Goal: Information Seeking & Learning: Find specific page/section

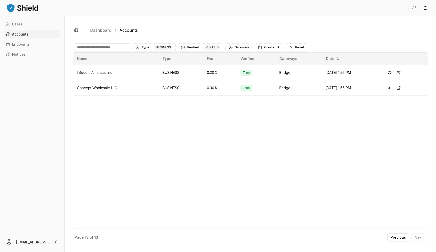
click at [27, 31] on link "Accounts" at bounding box center [32, 34] width 56 height 8
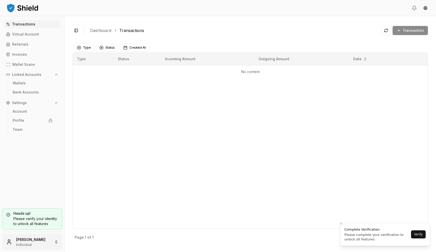
click at [33, 240] on html "Transactions Virtual Account Referrals Invoices Wallet Scans Linked Accounts Wa…" at bounding box center [218, 126] width 436 height 252
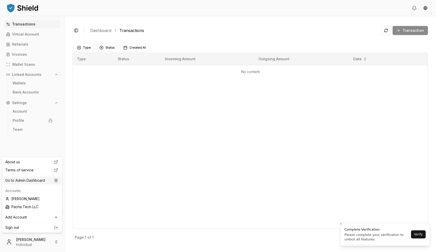
click at [50, 180] on div "Go to Admin Dashboard" at bounding box center [32, 181] width 58 height 8
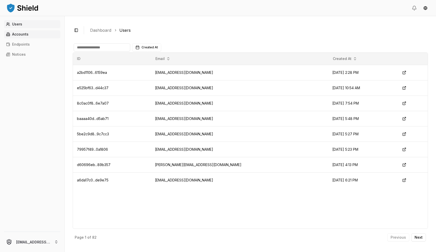
click at [33, 34] on link "Accounts" at bounding box center [32, 34] width 56 height 8
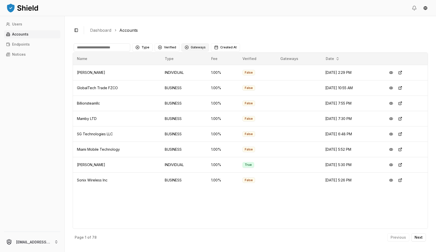
click at [195, 48] on button "Gateways" at bounding box center [194, 47] width 27 height 8
click at [163, 49] on button "Verified" at bounding box center [167, 47] width 25 height 8
click at [200, 46] on button "Gateways" at bounding box center [194, 47] width 27 height 8
click at [169, 47] on button "Verified" at bounding box center [167, 47] width 25 height 8
click at [192, 47] on button "Gateways" at bounding box center [194, 47] width 27 height 8
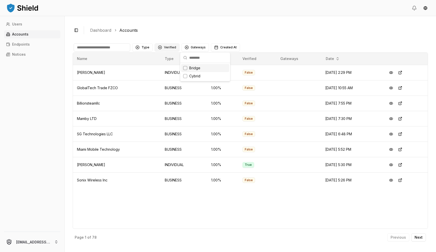
click at [168, 49] on button "Verified" at bounding box center [167, 47] width 25 height 8
click at [169, 68] on span "VERIFIED" at bounding box center [170, 68] width 15 height 5
click at [144, 47] on button "Type" at bounding box center [142, 47] width 20 height 8
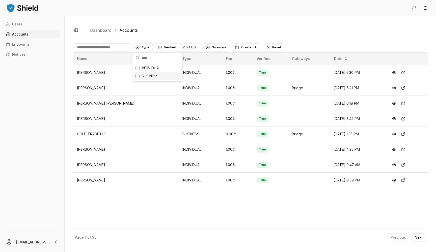
click at [150, 77] on span "BUSINESS" at bounding box center [149, 76] width 17 height 5
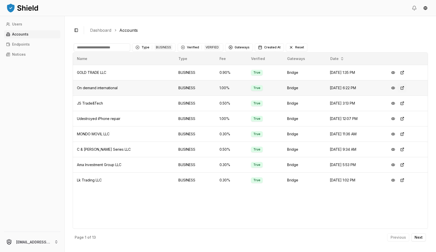
click at [404, 87] on button at bounding box center [401, 87] width 9 height 9
click at [417, 237] on p "Next" at bounding box center [418, 238] width 8 height 4
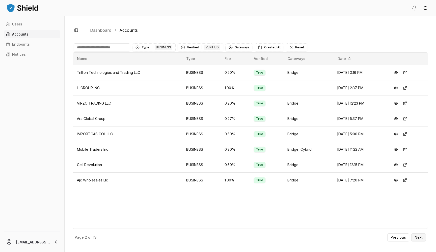
click at [423, 241] on button "Next" at bounding box center [418, 237] width 15 height 8
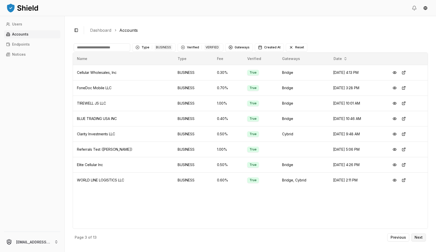
click at [420, 240] on button "Next" at bounding box center [418, 237] width 15 height 8
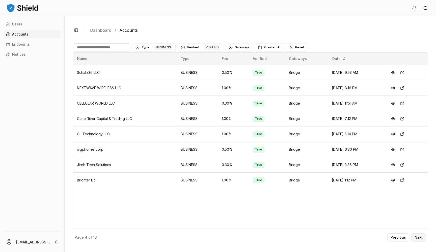
click at [421, 235] on button "Next" at bounding box center [418, 237] width 15 height 8
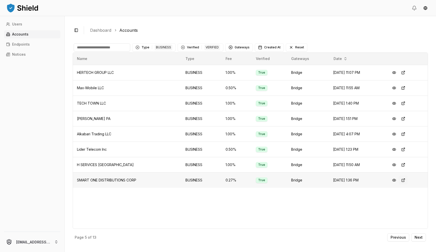
click at [406, 180] on button at bounding box center [402, 180] width 9 height 9
click at [403, 135] on button at bounding box center [402, 134] width 9 height 9
click at [406, 104] on button at bounding box center [402, 103] width 9 height 9
click at [406, 87] on button at bounding box center [402, 87] width 9 height 9
click at [404, 72] on button at bounding box center [402, 72] width 9 height 9
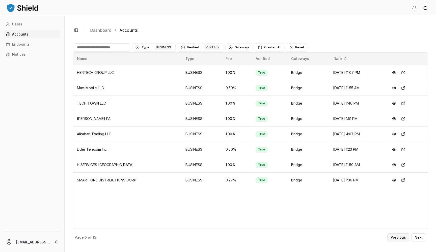
click at [399, 236] on p "Previous" at bounding box center [397, 238] width 15 height 4
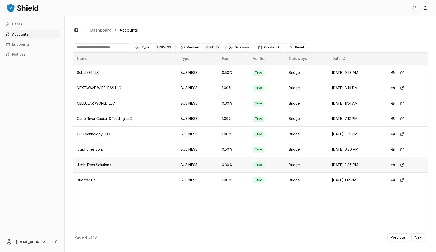
click at [404, 165] on button at bounding box center [401, 164] width 9 height 9
click at [403, 133] on button at bounding box center [401, 134] width 9 height 9
click at [406, 89] on button at bounding box center [401, 87] width 9 height 9
click at [405, 73] on button at bounding box center [401, 72] width 9 height 9
click at [398, 236] on p "Previous" at bounding box center [397, 238] width 15 height 4
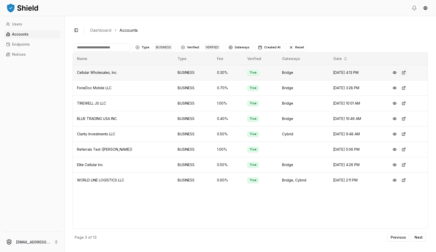
click at [402, 71] on button at bounding box center [403, 72] width 9 height 9
click at [404, 89] on button at bounding box center [403, 87] width 9 height 9
click at [404, 103] on button at bounding box center [403, 103] width 9 height 9
click at [406, 121] on button at bounding box center [403, 118] width 9 height 9
click at [404, 134] on button at bounding box center [403, 134] width 9 height 9
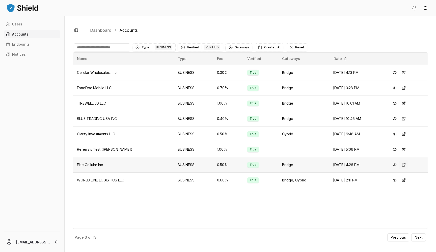
click at [405, 166] on button at bounding box center [403, 164] width 9 height 9
click at [405, 182] on button at bounding box center [403, 180] width 9 height 9
click at [391, 237] on p "Previous" at bounding box center [397, 238] width 15 height 4
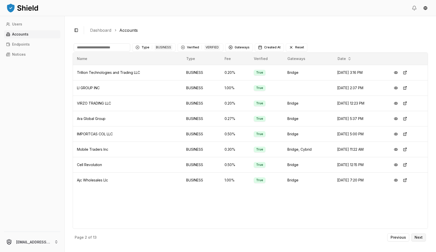
click at [418, 240] on button "Next" at bounding box center [418, 237] width 15 height 8
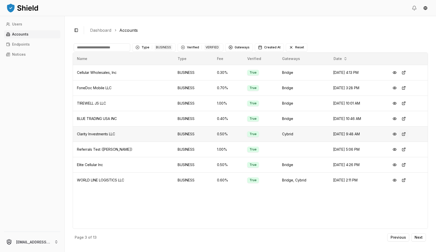
click at [406, 135] on button at bounding box center [403, 134] width 9 height 9
click at [396, 238] on p "Previous" at bounding box center [397, 238] width 15 height 4
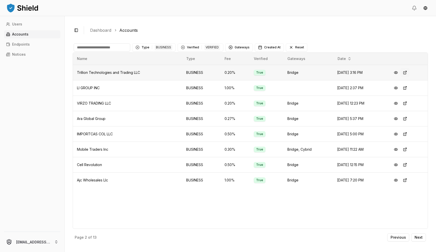
click at [409, 73] on button at bounding box center [404, 72] width 9 height 9
click at [407, 88] on button at bounding box center [404, 87] width 9 height 9
click at [405, 105] on button at bounding box center [404, 103] width 9 height 9
click at [407, 121] on button at bounding box center [404, 118] width 9 height 9
click at [407, 136] on button at bounding box center [404, 134] width 9 height 9
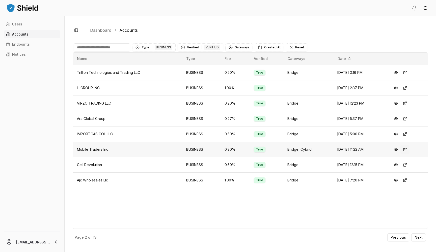
click at [406, 152] on button at bounding box center [404, 149] width 9 height 9
click at [408, 166] on button at bounding box center [404, 164] width 9 height 9
click at [405, 182] on button at bounding box center [404, 180] width 9 height 9
click at [406, 238] on button "Previous" at bounding box center [398, 237] width 22 height 8
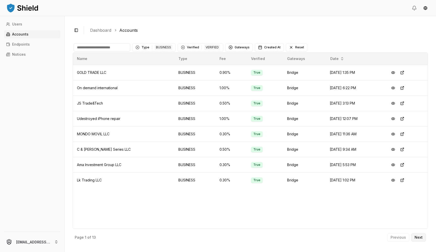
click at [417, 237] on p "Next" at bounding box center [418, 238] width 8 height 4
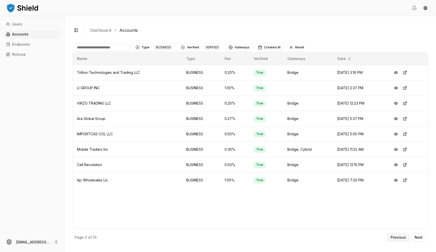
click at [399, 239] on p "Previous" at bounding box center [397, 238] width 15 height 4
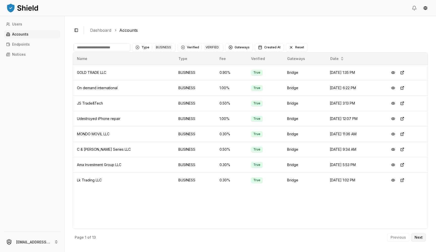
click at [416, 239] on p "Next" at bounding box center [418, 238] width 8 height 4
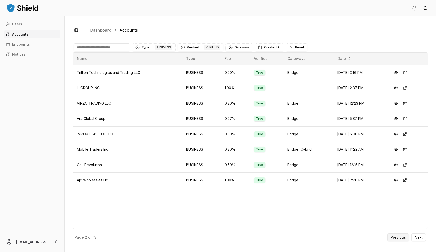
click at [399, 239] on p "Previous" at bounding box center [397, 238] width 15 height 4
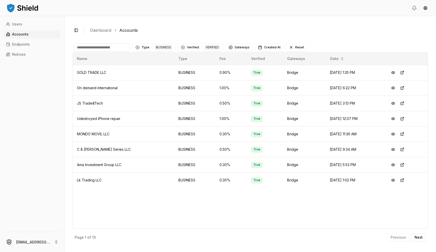
click at [428, 236] on div "Toggle Sidebar Dashboard Accounts Type 1 BUSINESS Verified 1 VERIFIED Gateways …" at bounding box center [250, 134] width 371 height 236
click at [425, 237] on button "Next" at bounding box center [418, 237] width 15 height 8
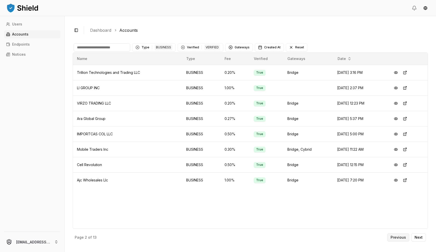
click at [394, 241] on button "Previous" at bounding box center [398, 237] width 22 height 8
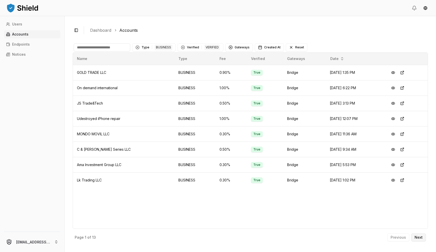
click at [416, 239] on p "Next" at bounding box center [418, 238] width 8 height 4
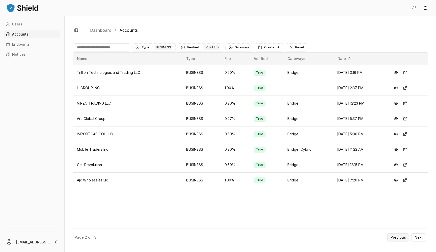
click at [395, 241] on button "Previous" at bounding box center [398, 237] width 22 height 8
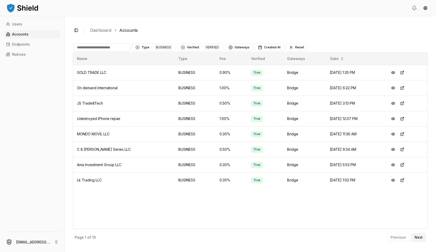
click at [416, 239] on p "Next" at bounding box center [418, 238] width 8 height 4
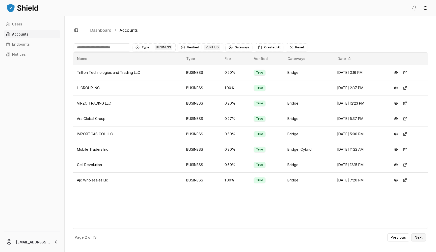
click at [418, 238] on p "Next" at bounding box center [418, 238] width 8 height 4
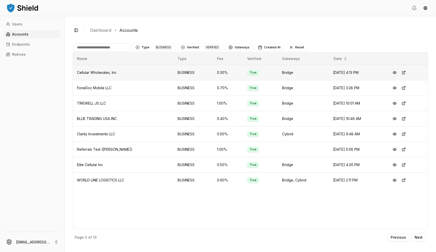
click at [397, 71] on button at bounding box center [394, 72] width 9 height 9
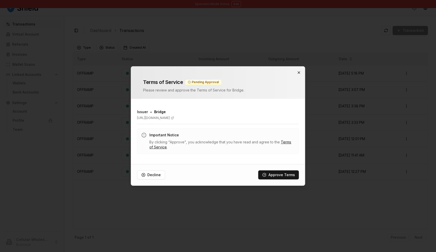
click at [298, 71] on icon "button" at bounding box center [299, 73] width 4 height 4
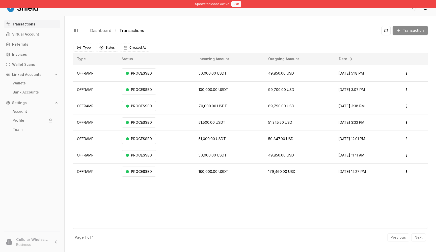
click at [235, 3] on button "Exit" at bounding box center [236, 4] width 10 height 6
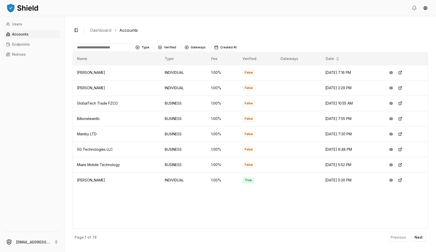
click at [311, 219] on div "Name Type Fee Verified Gateways Date Juan Suarez INDIVIDUAL 1.00 % False Aug 13…" at bounding box center [250, 140] width 355 height 177
click at [140, 49] on button "Type" at bounding box center [142, 47] width 20 height 8
click at [143, 77] on span "BUSINESS" at bounding box center [149, 76] width 17 height 5
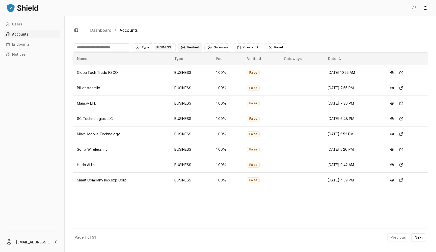
click at [185, 46] on button "Verified" at bounding box center [190, 47] width 25 height 8
click at [191, 74] on span "NOT VERIFIED" at bounding box center [198, 76] width 24 height 5
click at [196, 205] on div "Name Type Fee Verified Gateways Date GlobalTech Trade FZCO BUSINESS 1.00 % Fals…" at bounding box center [250, 140] width 355 height 177
drag, startPoint x: 74, startPoint y: 70, endPoint x: 298, endPoint y: 208, distance: 263.6
click at [298, 208] on div "Name Type Fee Verified Gateways Date GlobalTech Trade FZCO BUSINESS 1.00 % Fals…" at bounding box center [250, 140] width 355 height 177
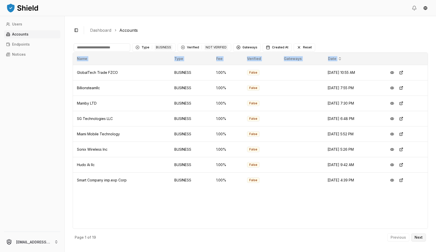
click at [416, 238] on p "Next" at bounding box center [418, 238] width 8 height 4
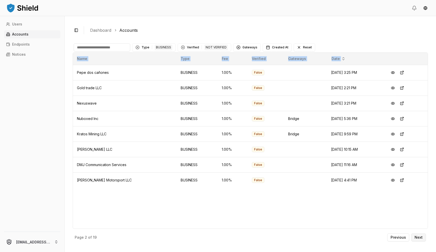
click at [416, 238] on p "Next" at bounding box center [418, 238] width 8 height 4
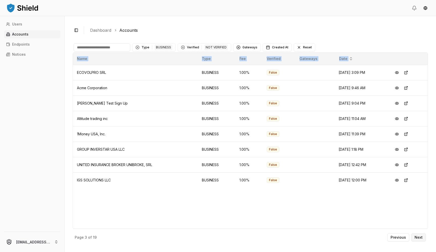
click at [416, 238] on p "Next" at bounding box center [418, 238] width 8 height 4
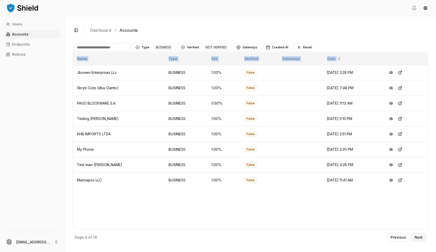
click at [416, 238] on p "Next" at bounding box center [418, 238] width 8 height 4
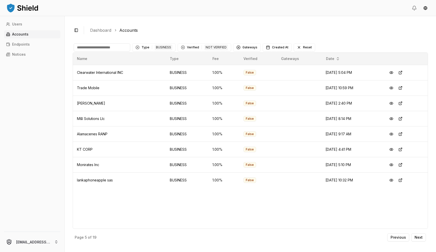
click at [208, 33] on ol "Dashboard Accounts" at bounding box center [257, 30] width 334 height 6
